Goal: Transaction & Acquisition: Purchase product/service

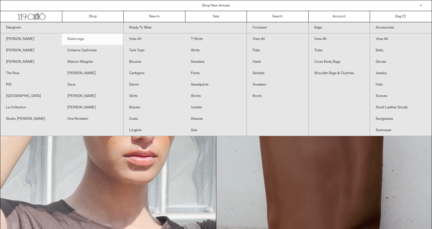
click at [91, 39] on link "Balenciaga" at bounding box center [92, 38] width 61 height 11
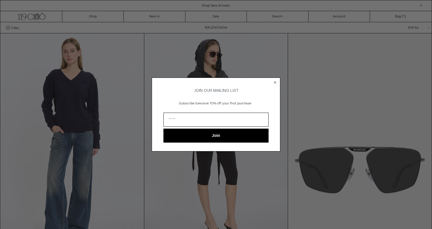
click at [273, 81] on circle "Close dialog" at bounding box center [275, 82] width 5 height 5
